Goal: Find specific page/section: Find specific page/section

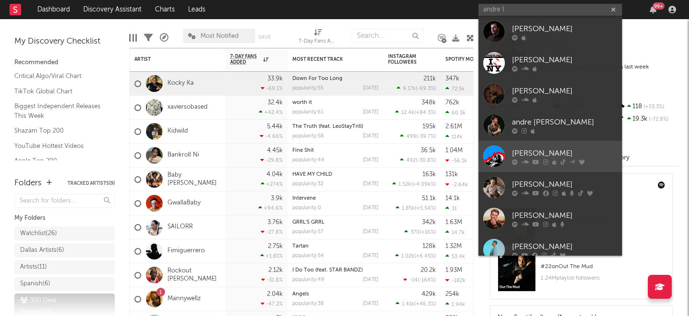
type input "andre l"
click at [542, 153] on div "[PERSON_NAME]" at bounding box center [564, 152] width 105 height 11
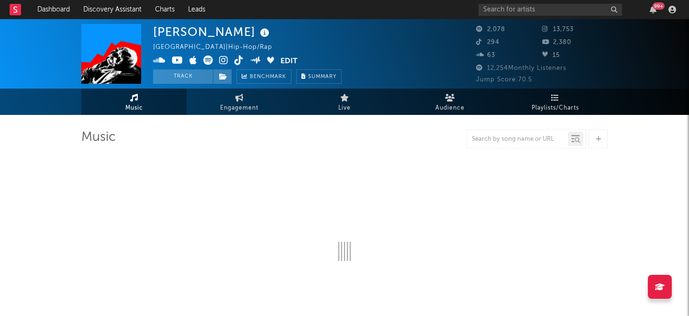
select select "6m"
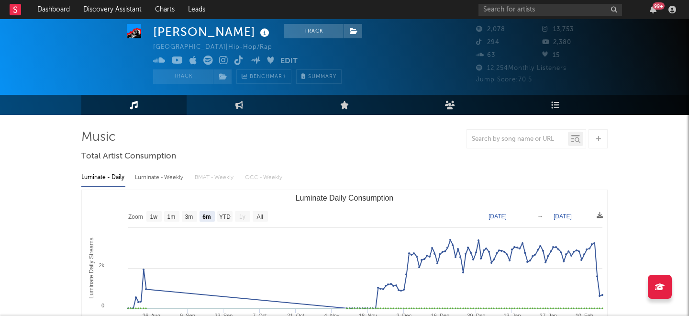
scroll to position [26, 0]
